Goal: Information Seeking & Learning: Compare options

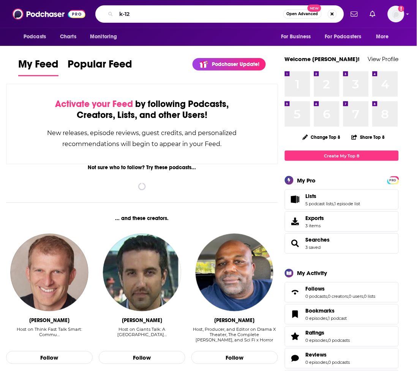
type input "k-12"
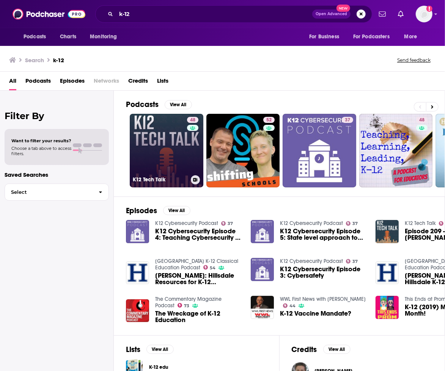
click at [142, 169] on link "48 K12 Tech Talk" at bounding box center [167, 151] width 74 height 74
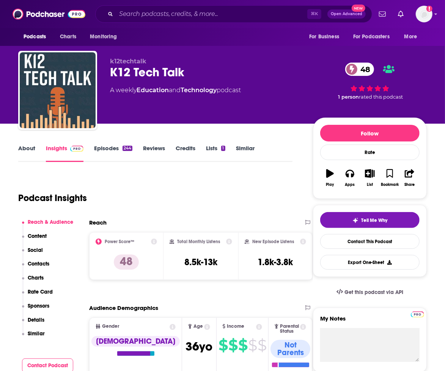
click at [128, 153] on link "Episodes 244" at bounding box center [113, 153] width 38 height 17
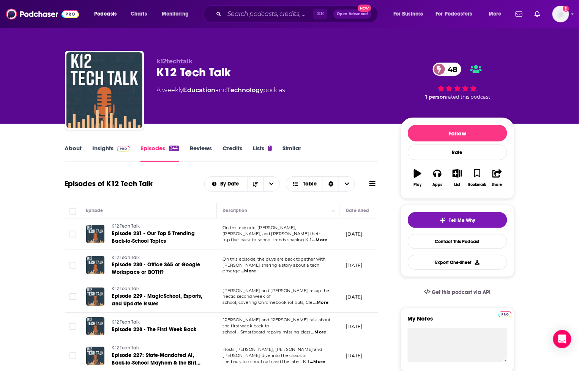
click at [327, 237] on span "...More" at bounding box center [319, 240] width 15 height 6
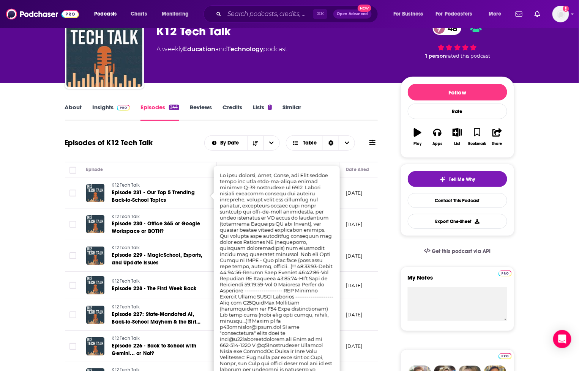
scroll to position [44, 0]
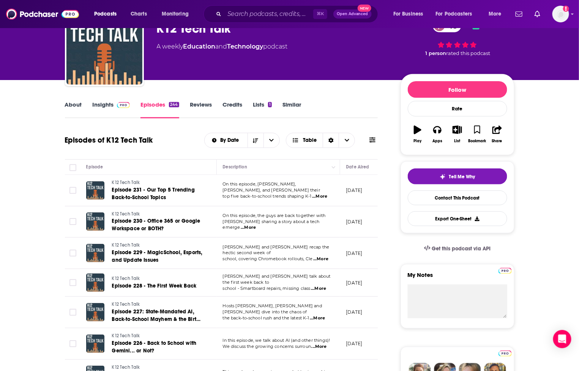
click at [256, 225] on span "...More" at bounding box center [248, 228] width 15 height 6
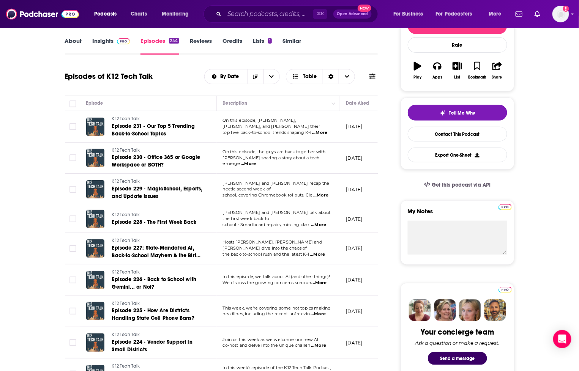
scroll to position [109, 0]
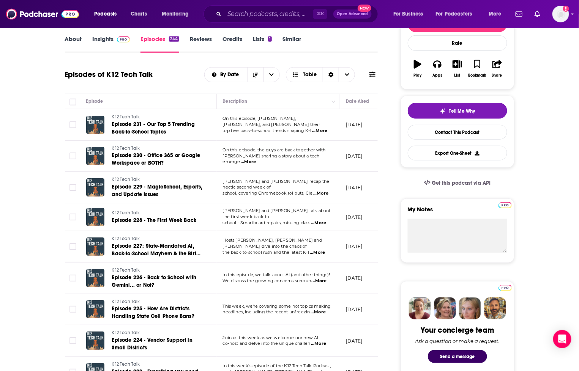
click at [316, 280] on span "...More" at bounding box center [319, 281] width 15 height 6
click at [294, 41] on link "Similar" at bounding box center [291, 43] width 19 height 17
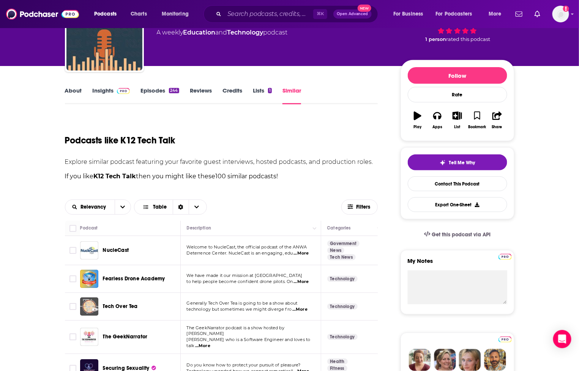
scroll to position [51, 0]
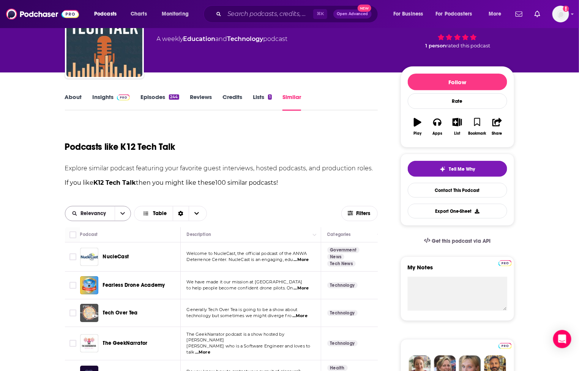
click at [115, 208] on button "open menu" at bounding box center [123, 213] width 16 height 14
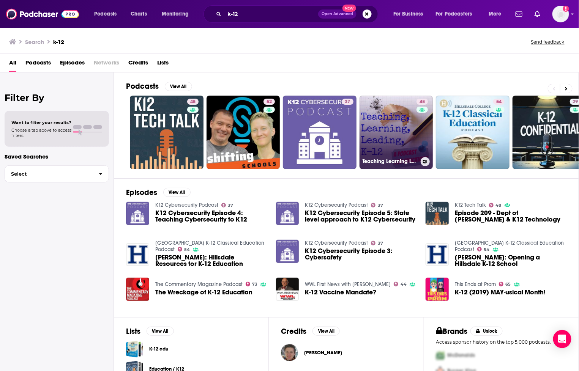
click at [400, 143] on link "48 Teaching Learning Leading K-12" at bounding box center [396, 133] width 74 height 74
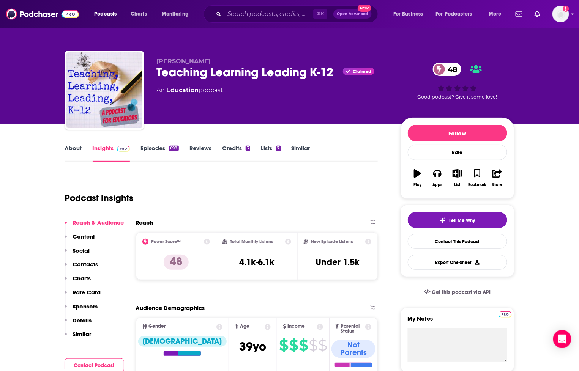
click at [162, 149] on link "Episodes 698" at bounding box center [159, 153] width 38 height 17
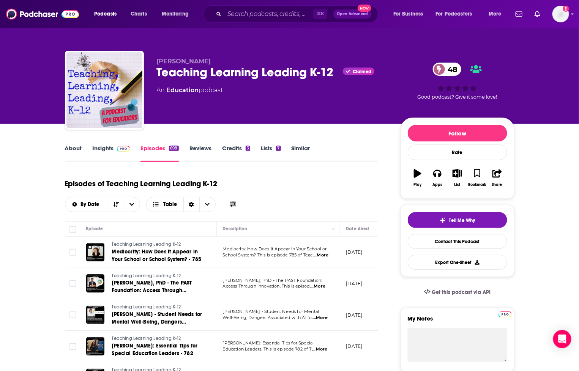
click at [322, 254] on span "...More" at bounding box center [320, 255] width 15 height 6
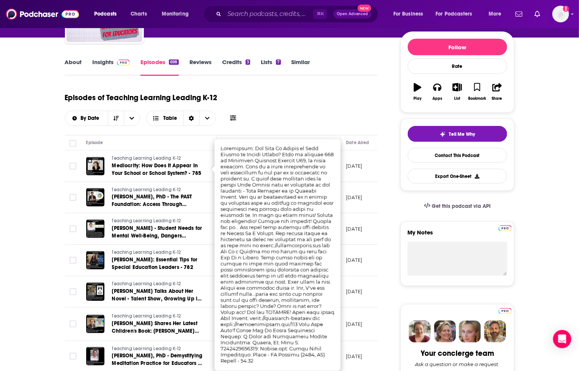
scroll to position [88, 0]
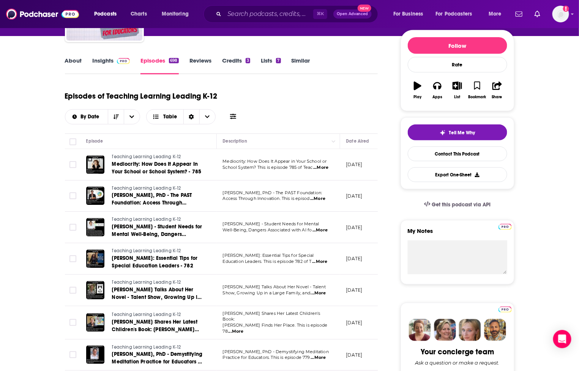
click at [317, 199] on span "...More" at bounding box center [317, 199] width 15 height 6
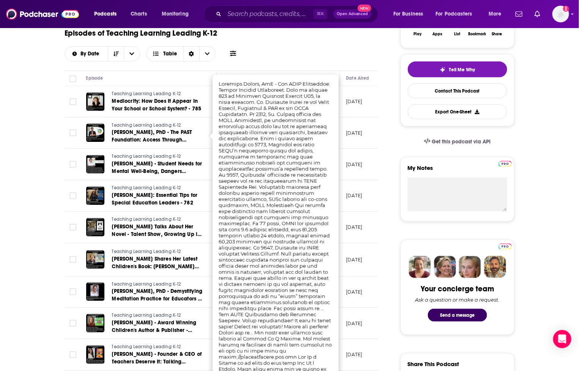
scroll to position [154, 0]
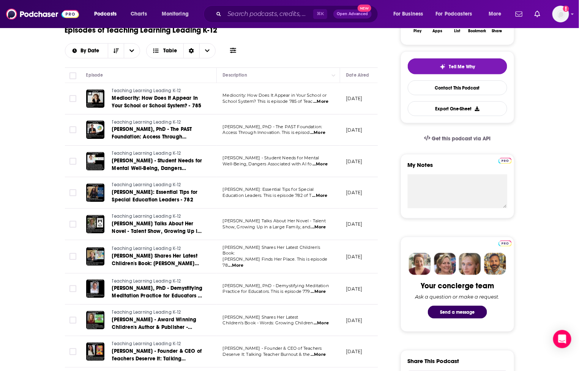
scroll to position [0, 0]
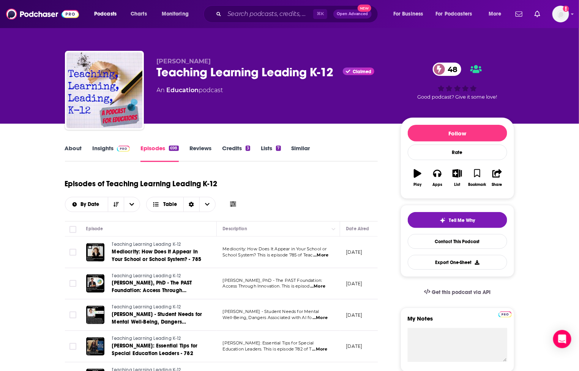
click at [305, 145] on link "Similar" at bounding box center [301, 153] width 19 height 17
